Goal: Task Accomplishment & Management: Manage account settings

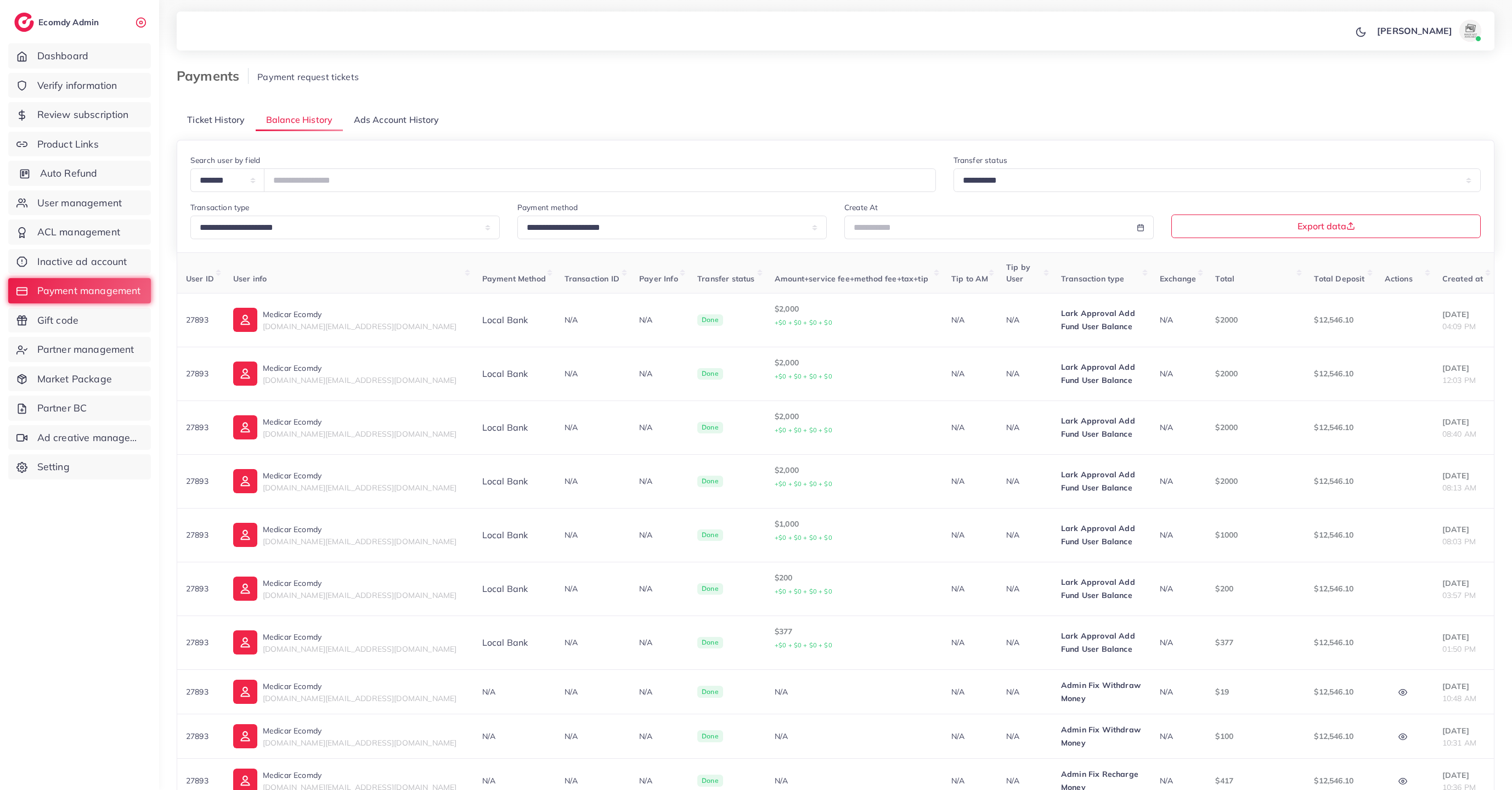
click at [98, 174] on link "Auto Refund" at bounding box center [79, 173] width 142 height 25
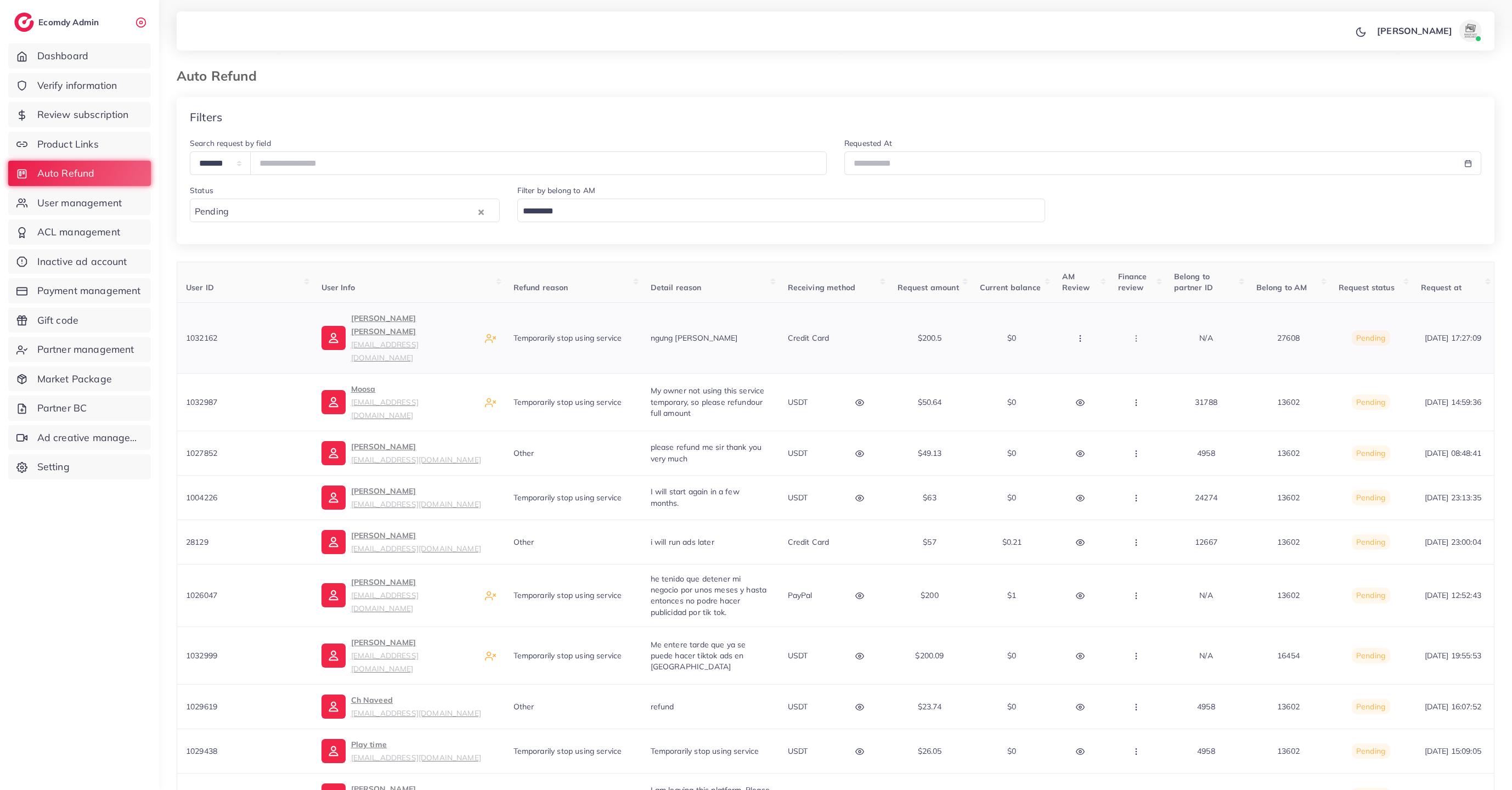
click at [813, 332] on p "Credit card" at bounding box center [809, 338] width 42 height 14
click at [1084, 334] on icon "button" at bounding box center [1080, 338] width 9 height 9
click at [1071, 366] on span "Approve" at bounding box center [1054, 371] width 36 height 11
click at [1084, 325] on button "button" at bounding box center [1081, 338] width 38 height 25
click at [1133, 199] on div "**********" at bounding box center [835, 184] width 1309 height 95
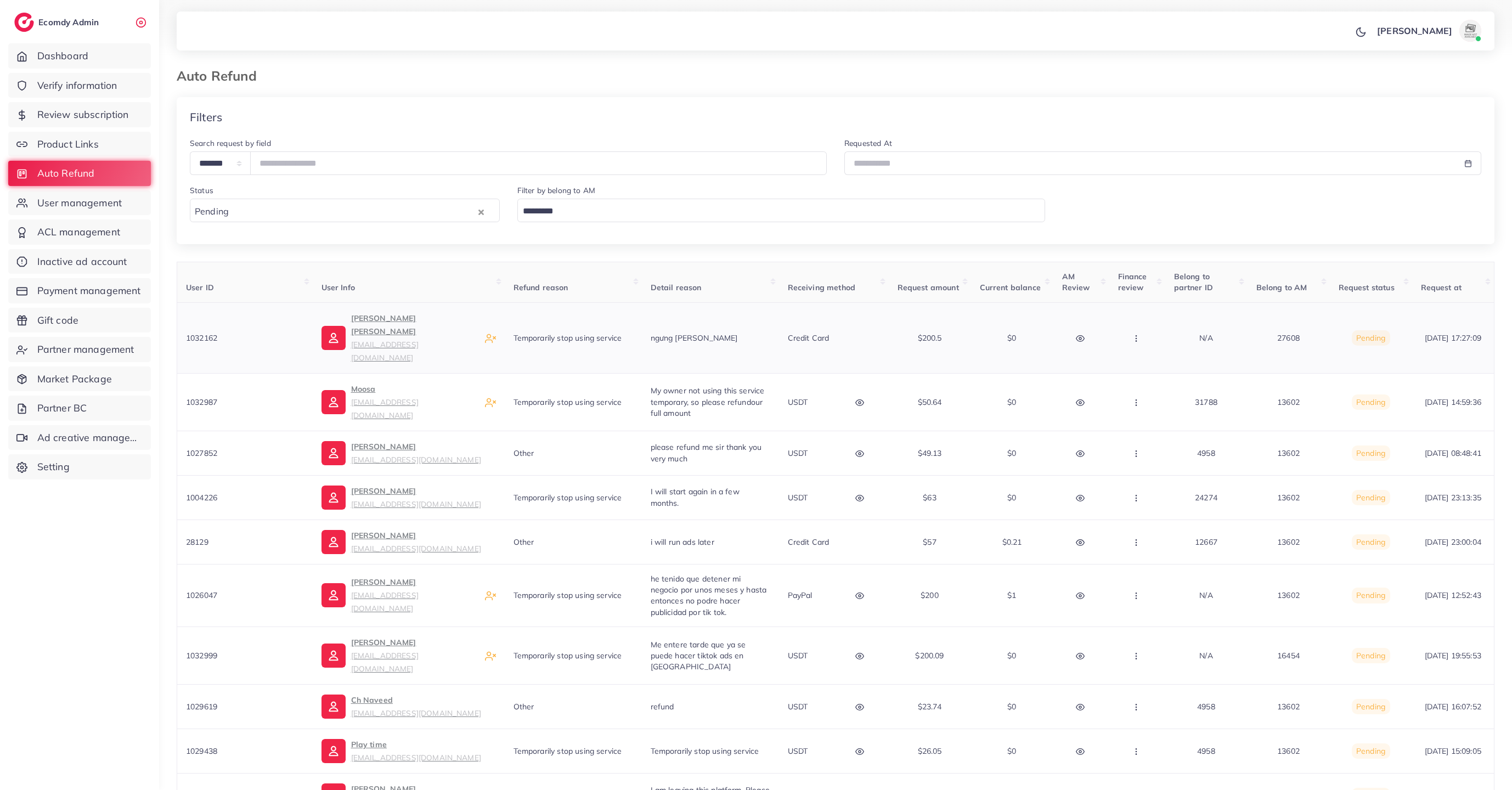
click at [1133, 334] on icon "button" at bounding box center [1136, 338] width 9 height 9
click at [1160, 244] on div "**********" at bounding box center [836, 479] width 1318 height 763
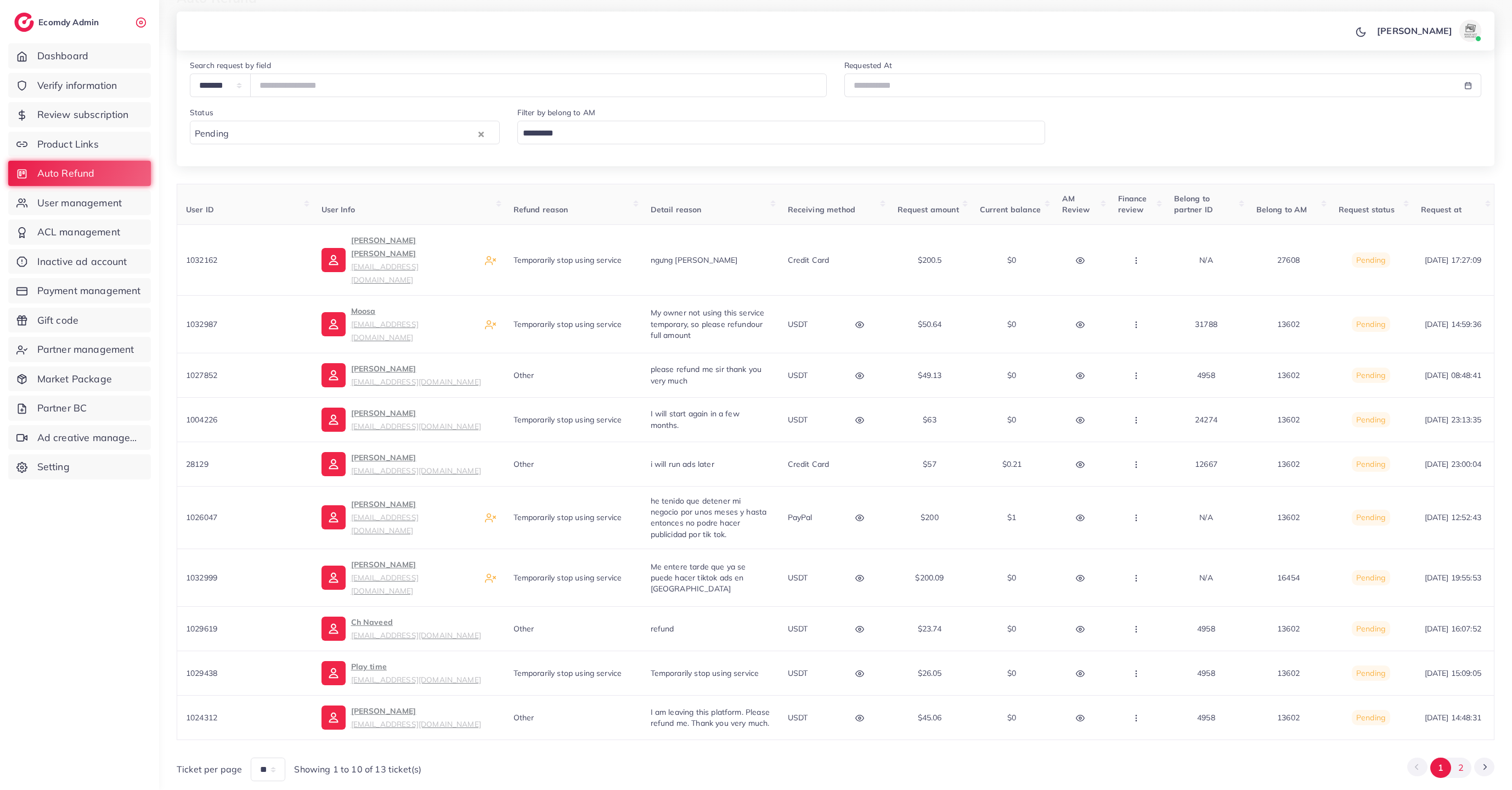
click at [1460, 758] on button "2" at bounding box center [1461, 768] width 20 height 20
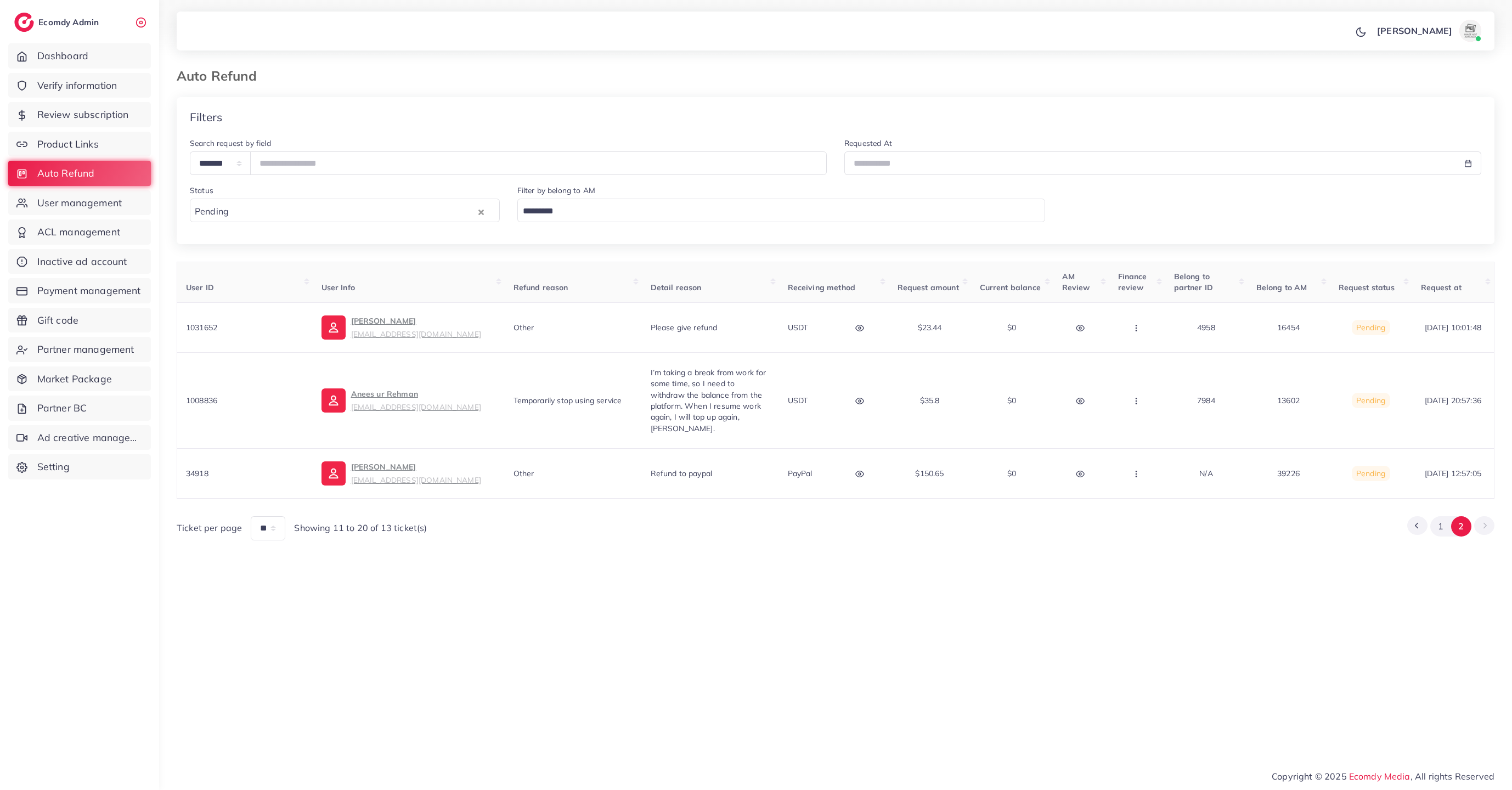
scroll to position [0, 0]
click at [1445, 531] on button "1" at bounding box center [1444, 527] width 20 height 20
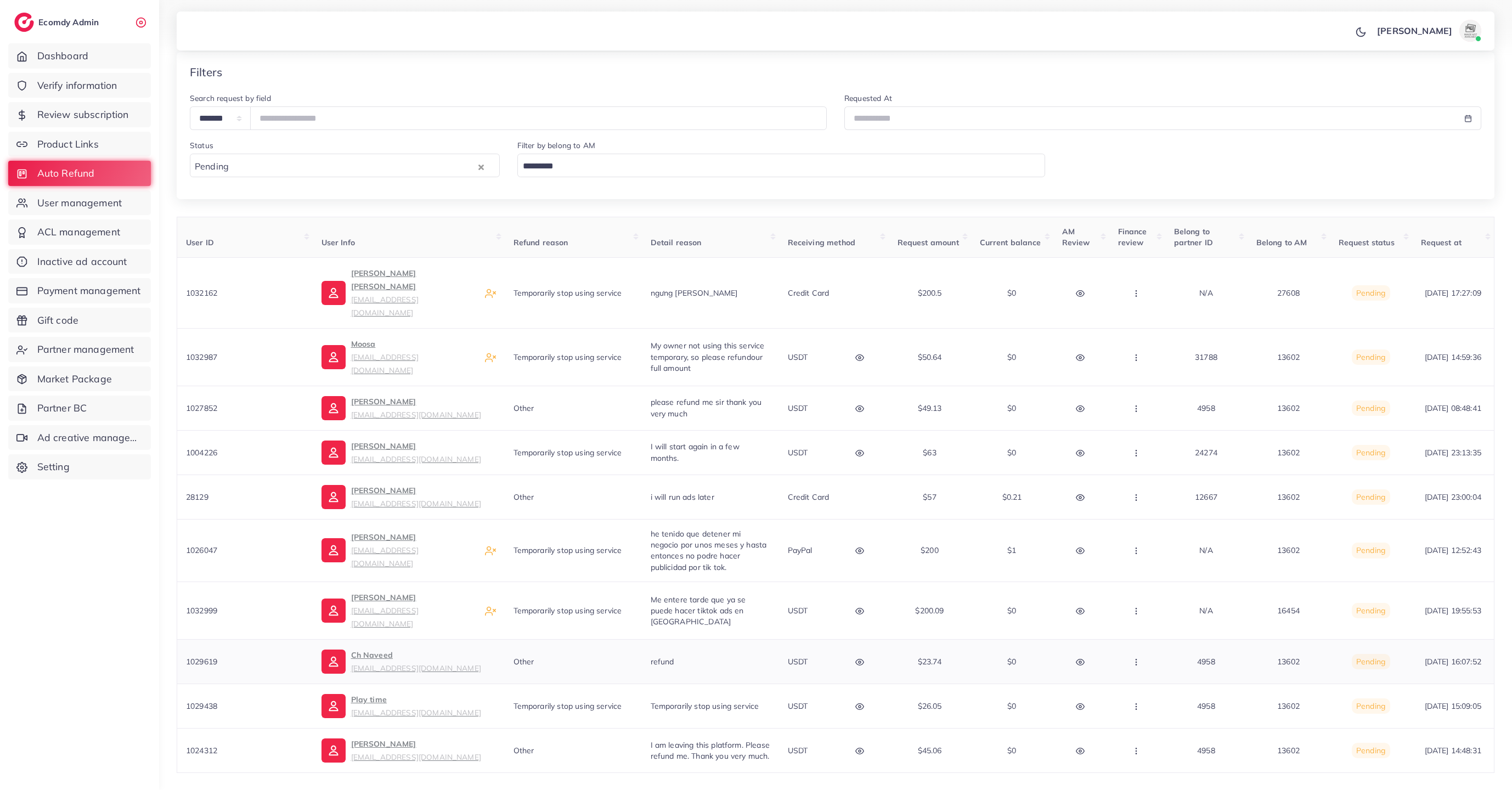
scroll to position [78, 0]
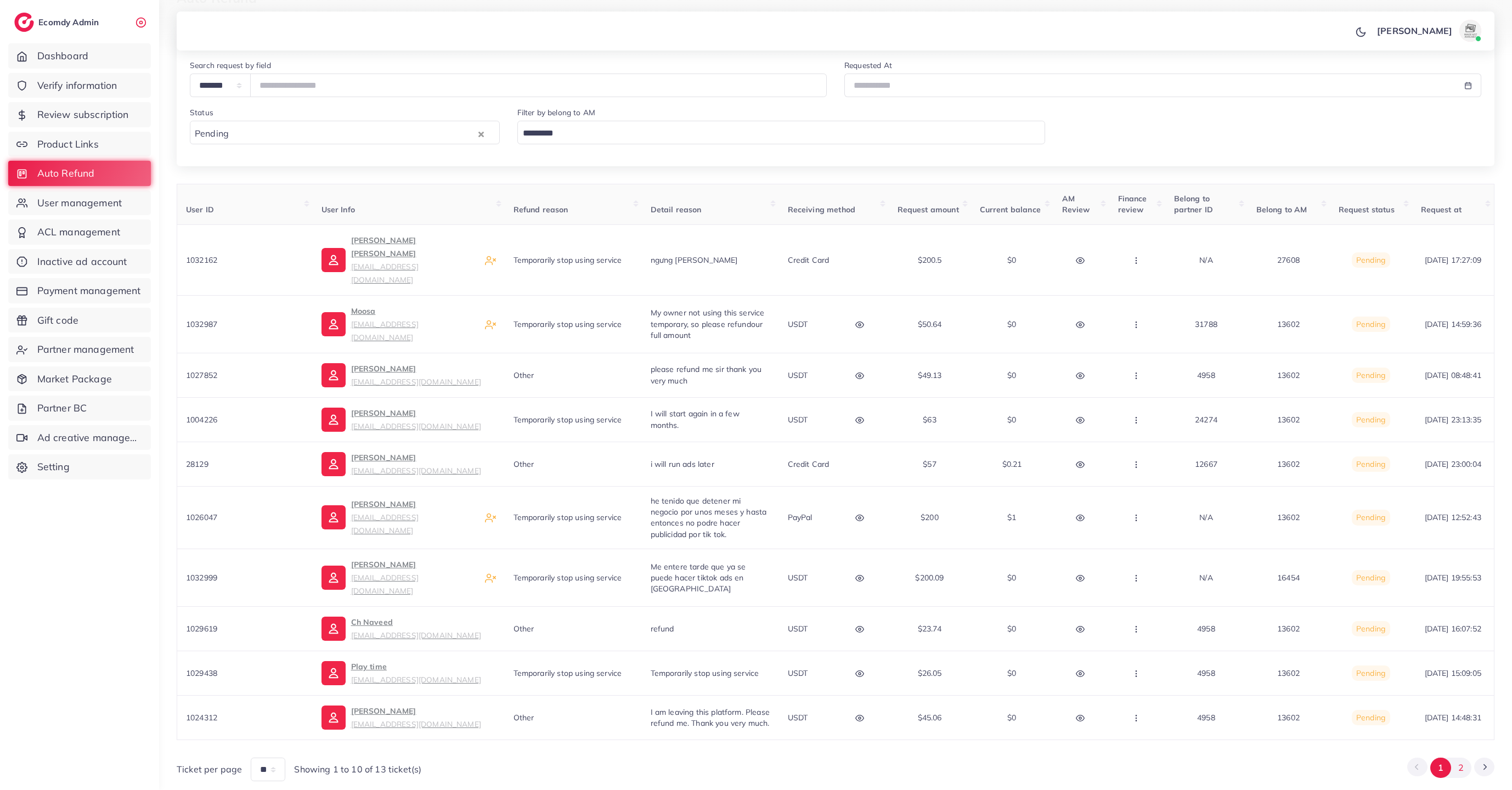
click at [1459, 758] on button "2" at bounding box center [1461, 768] width 20 height 20
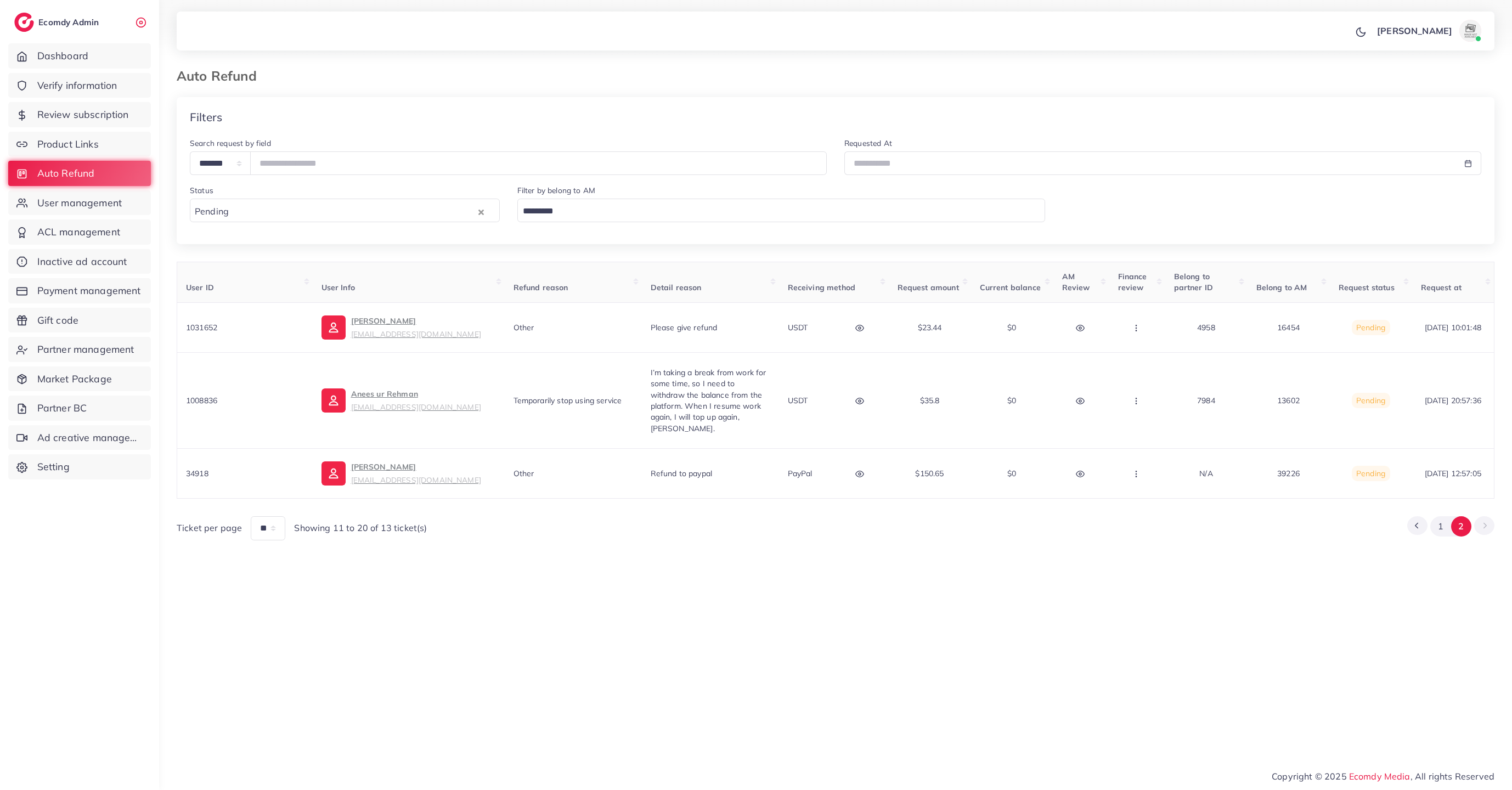
scroll to position [0, 0]
click at [803, 400] on p "USDT" at bounding box center [803, 401] width 20 height 14
click at [801, 474] on p "PayPal" at bounding box center [805, 474] width 25 height 14
click at [1446, 530] on button "1" at bounding box center [1444, 527] width 20 height 20
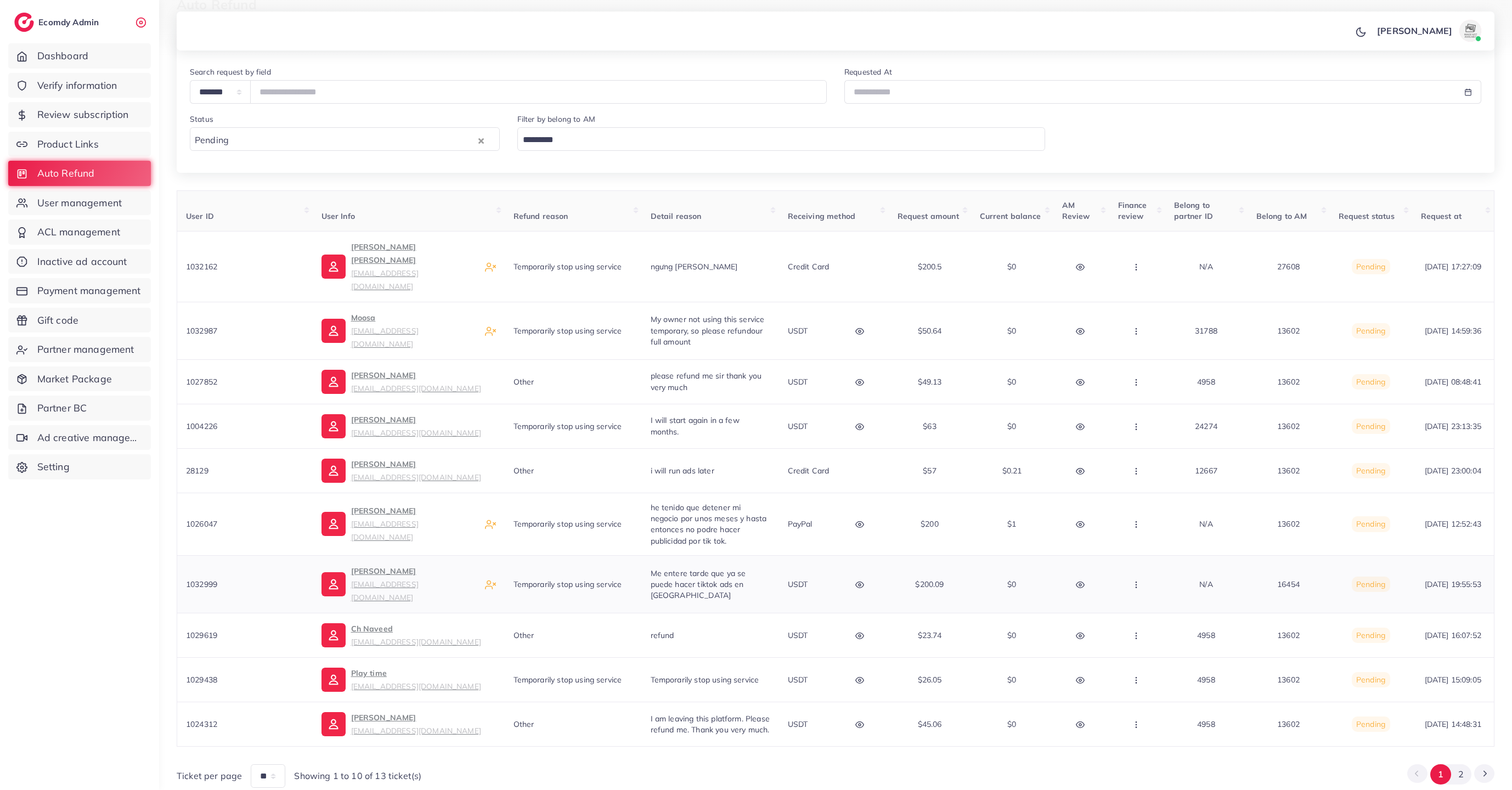
scroll to position [78, 0]
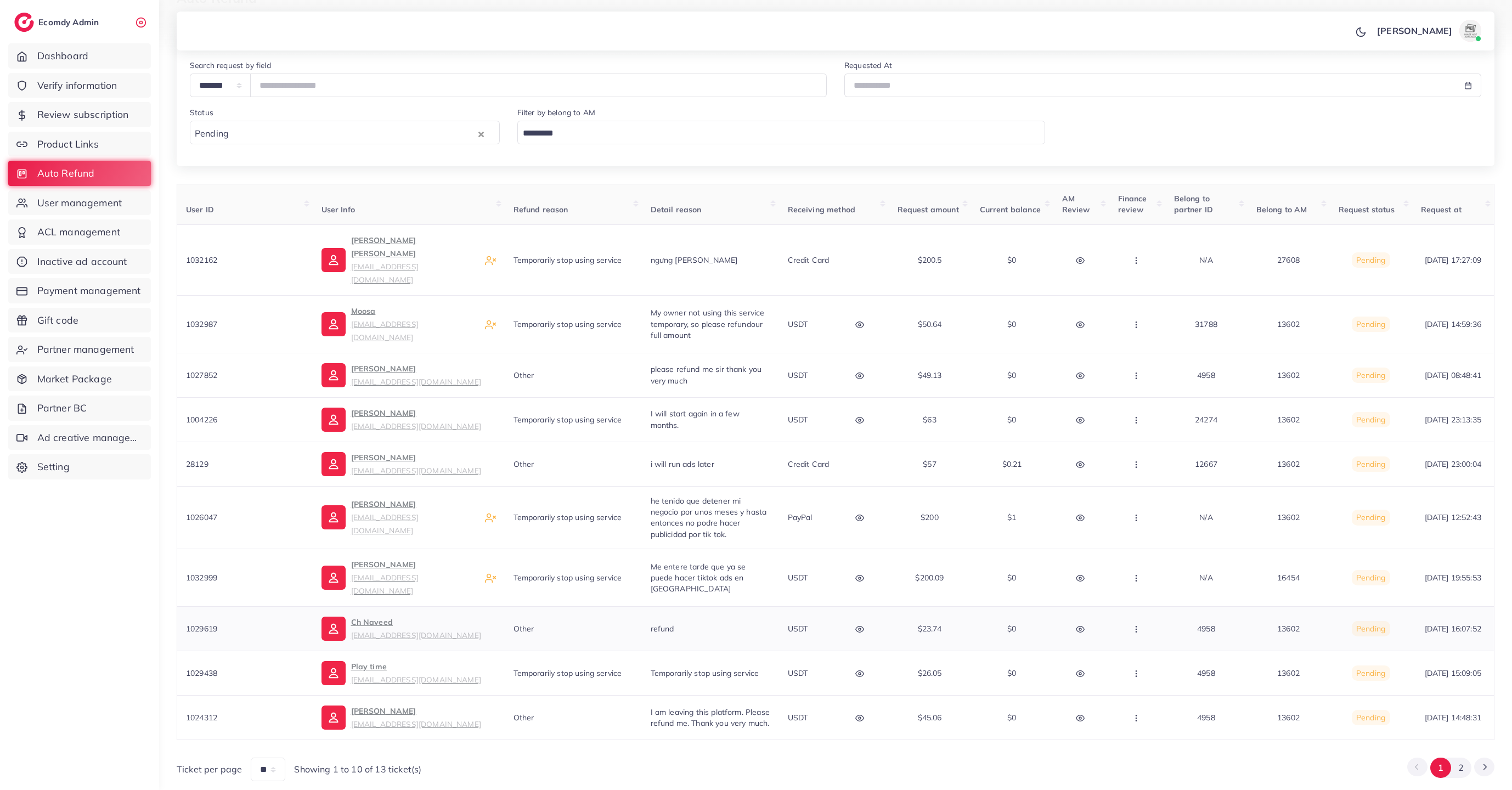
click at [857, 625] on icon "button" at bounding box center [859, 629] width 9 height 9
click at [1461, 758] on button "2" at bounding box center [1461, 768] width 20 height 20
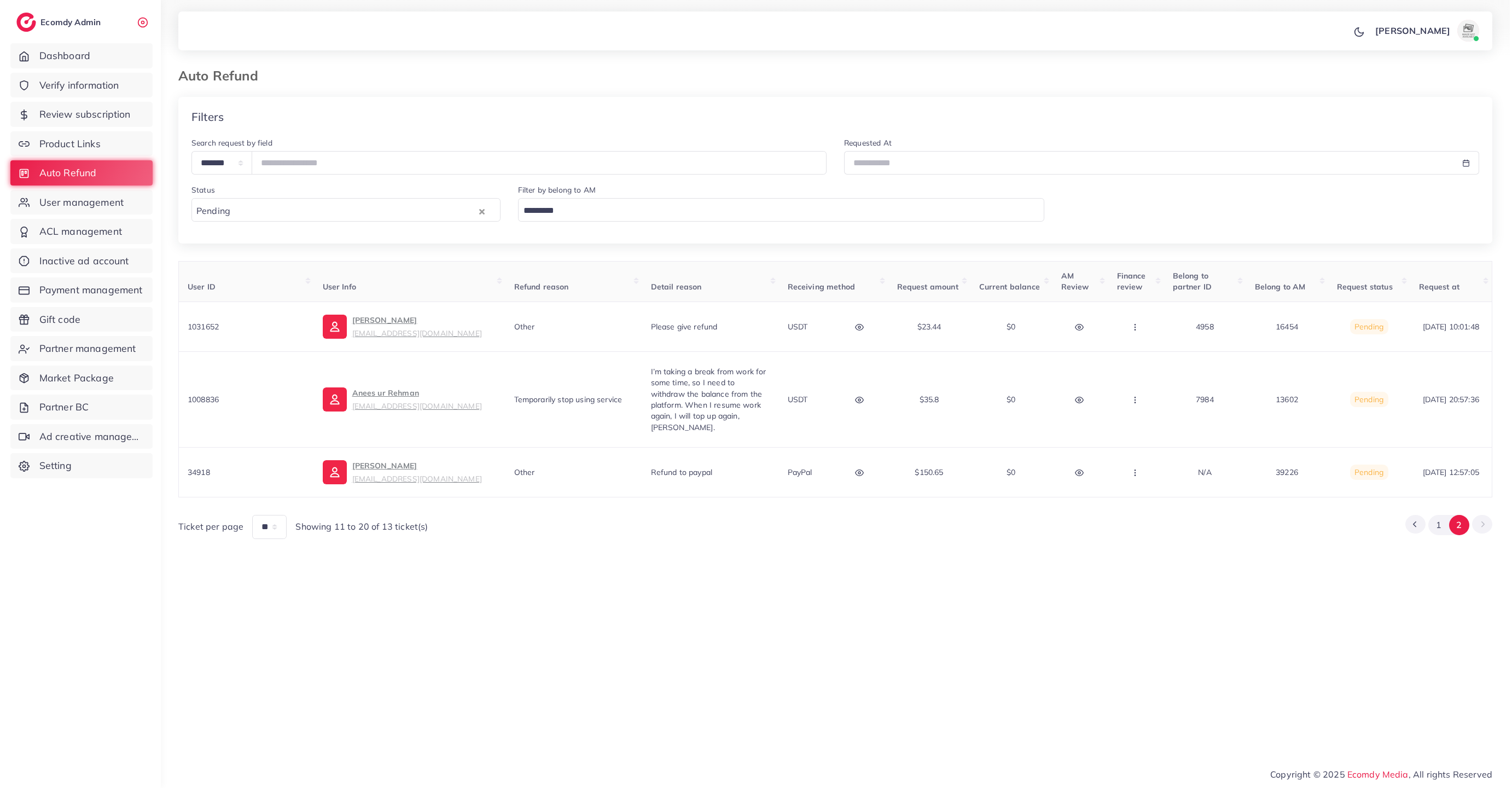
scroll to position [0, 0]
